Goal: Check status: Check status

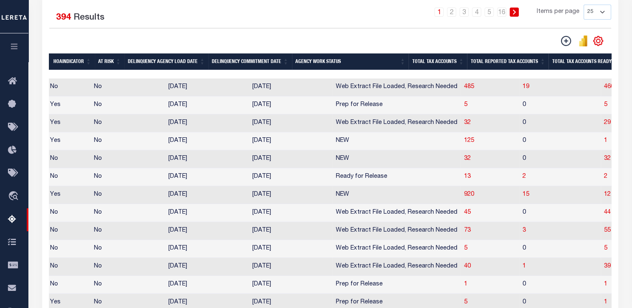
scroll to position [0, 585]
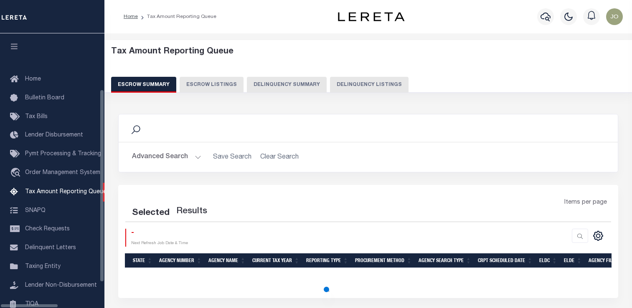
select select "100"
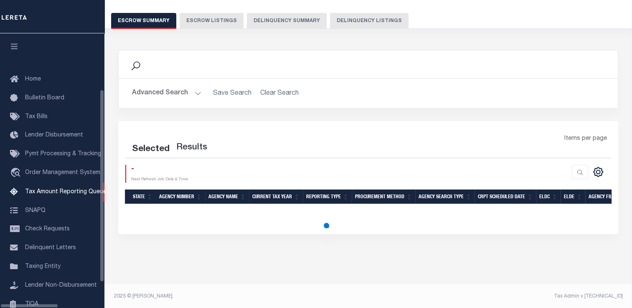
scroll to position [85, 0]
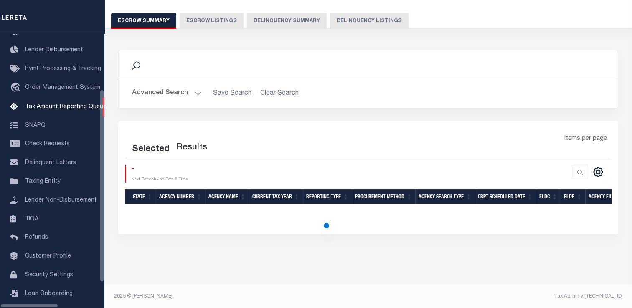
select select "100"
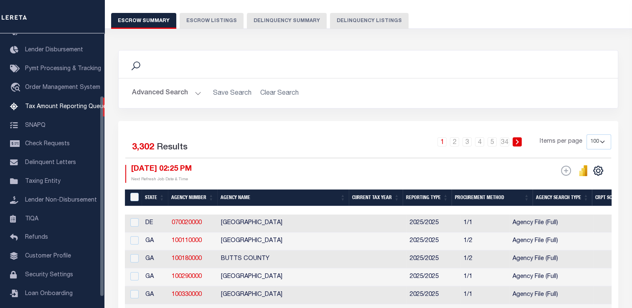
scroll to position [64, 0]
click at [273, 24] on button "Delinquency Summary" at bounding box center [287, 21] width 80 height 16
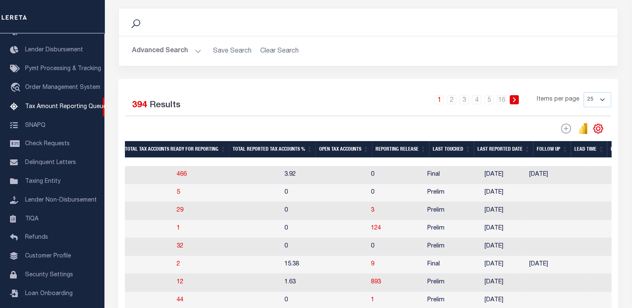
scroll to position [0, 908]
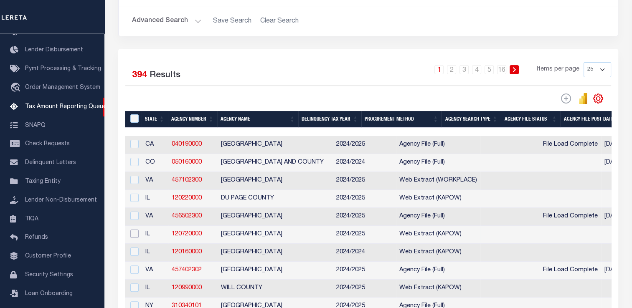
click at [136, 238] on input "checkbox" at bounding box center [134, 234] width 8 height 8
checkbox input "true"
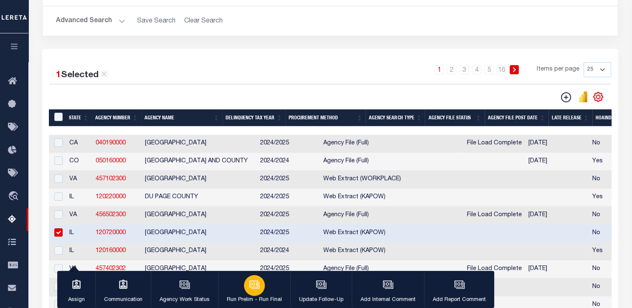
click at [249, 287] on icon "button" at bounding box center [253, 284] width 9 height 7
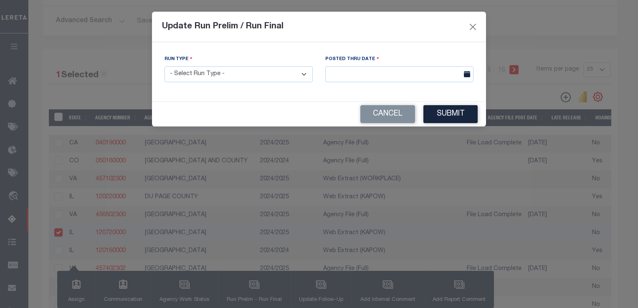
click at [235, 69] on select "- Select Run Type - Prelim Run Final Run" at bounding box center [238, 74] width 148 height 16
select select "P"
click at [164, 67] on select "- Select Run Type - Prelim Run Final Run" at bounding box center [238, 74] width 148 height 16
click at [328, 76] on input "text" at bounding box center [399, 74] width 148 height 16
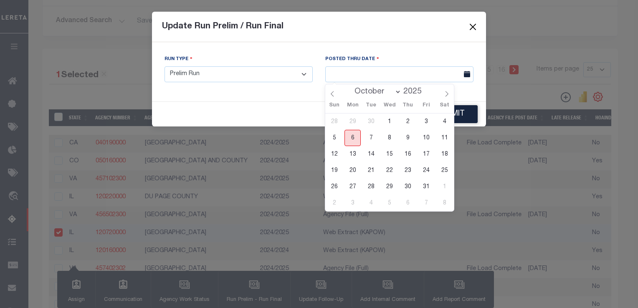
click at [355, 139] on span "6" at bounding box center [352, 138] width 16 height 16
type input "[DATE]"
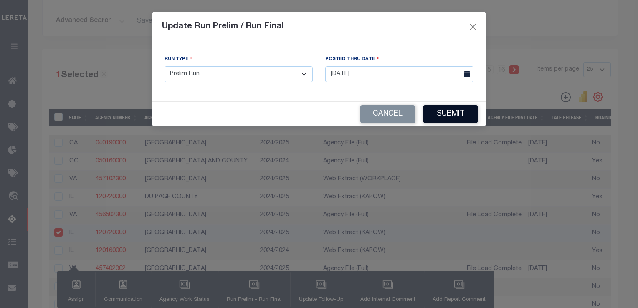
click at [431, 116] on button "Submit" at bounding box center [450, 114] width 54 height 18
